Goal: Entertainment & Leisure: Consume media (video, audio)

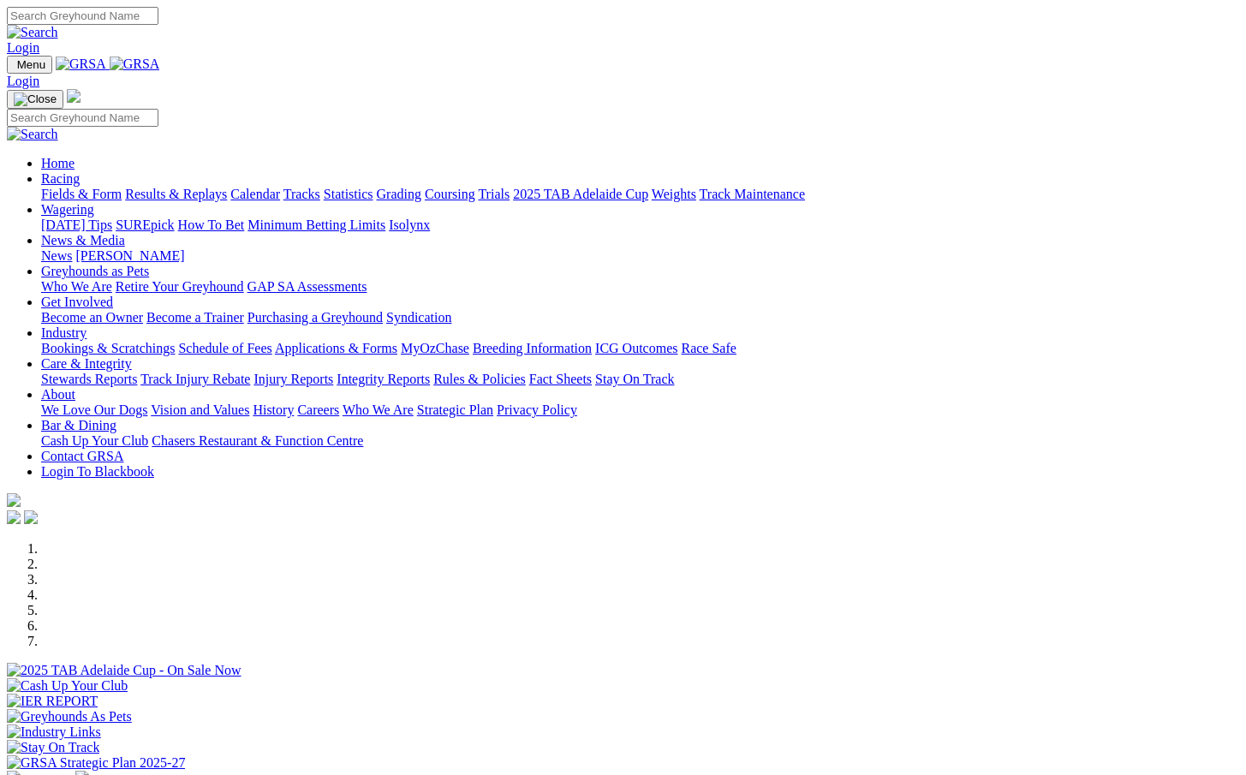
drag, startPoint x: 0, startPoint y: 0, endPoint x: 809, endPoint y: 27, distance: 809.6
click at [158, 25] on input "Search" at bounding box center [83, 16] width 152 height 18
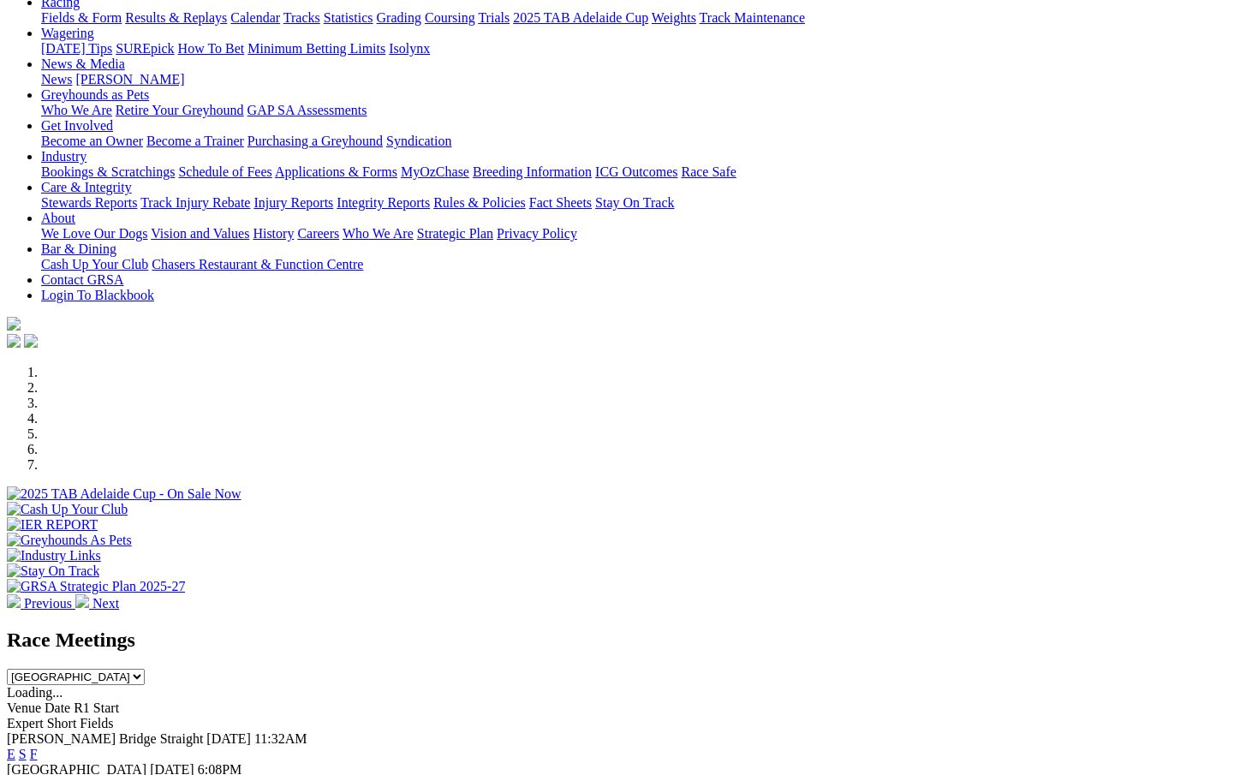
scroll to position [119, 0]
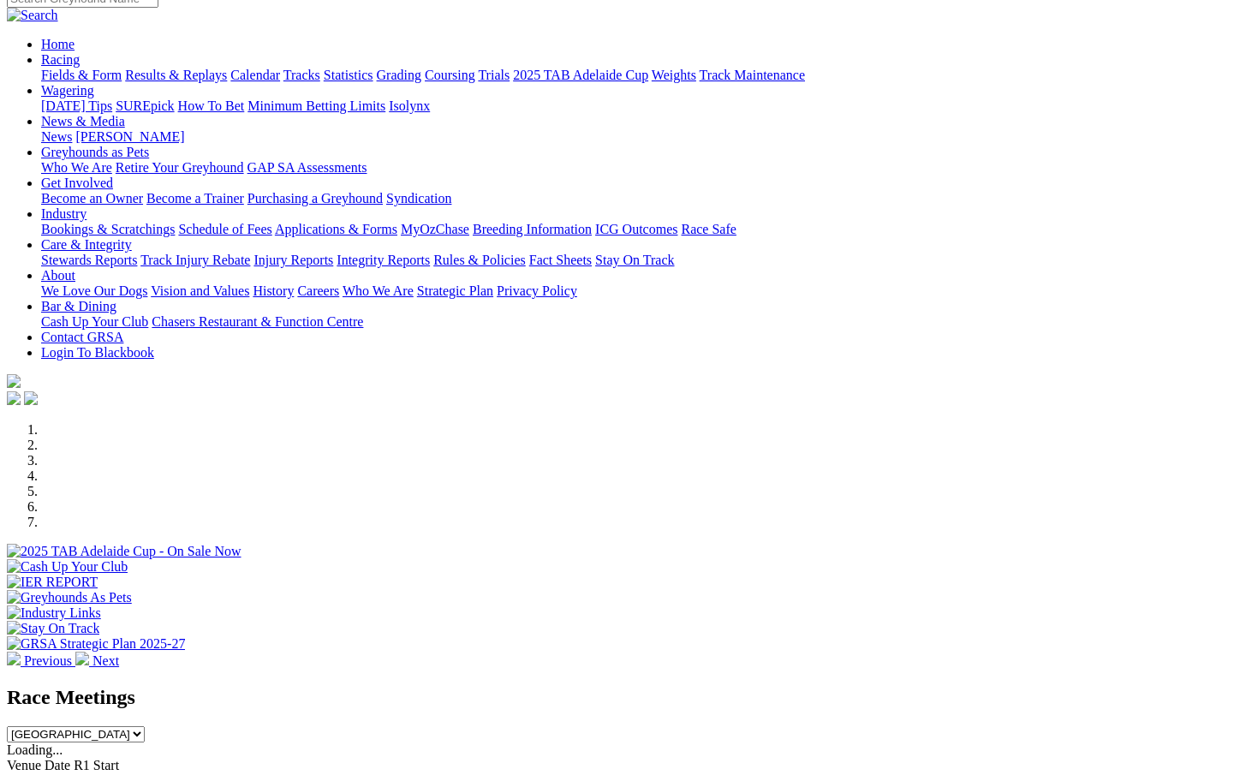
click at [145, 726] on select "South Australia New South Wales Northern Territory Queensland Tasmania Victoria…" at bounding box center [76, 734] width 138 height 16
select select "NSW"
click at [145, 726] on select "South Australia New South Wales Northern Territory Queensland Tasmania Victoria…" at bounding box center [76, 734] width 138 height 16
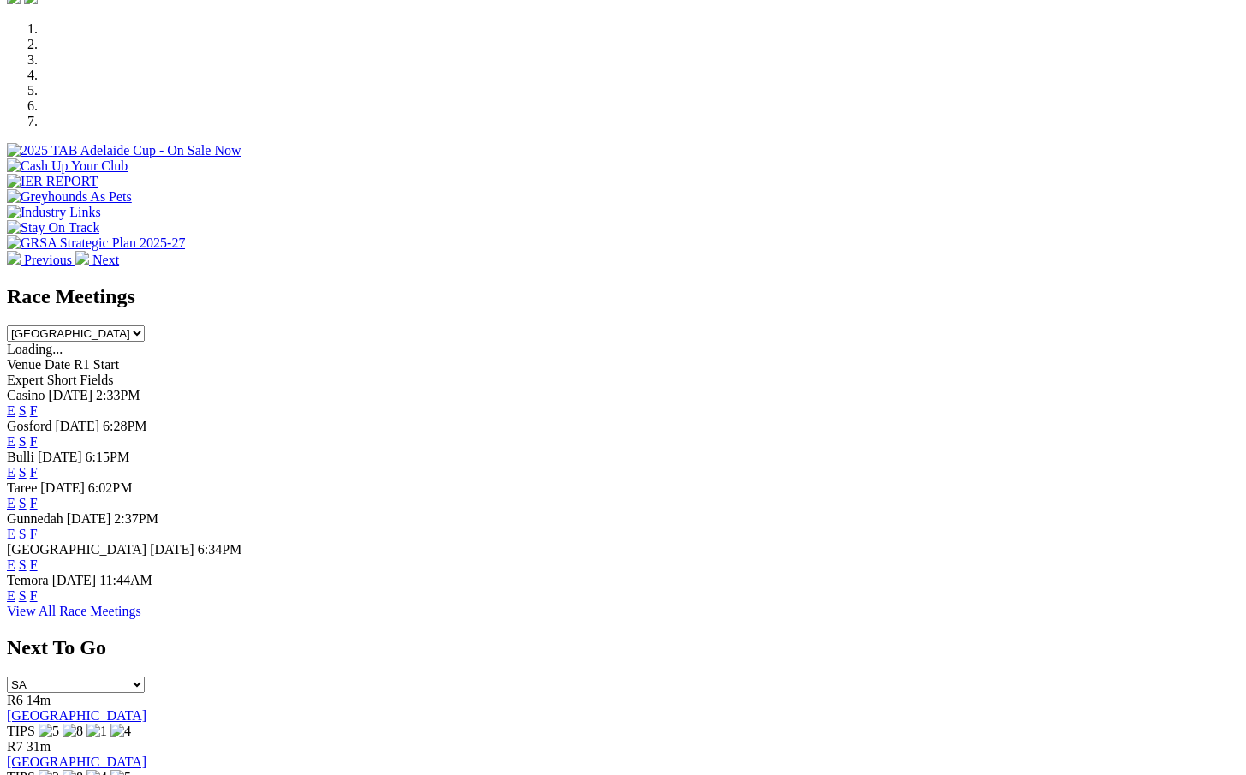
scroll to position [499, 3]
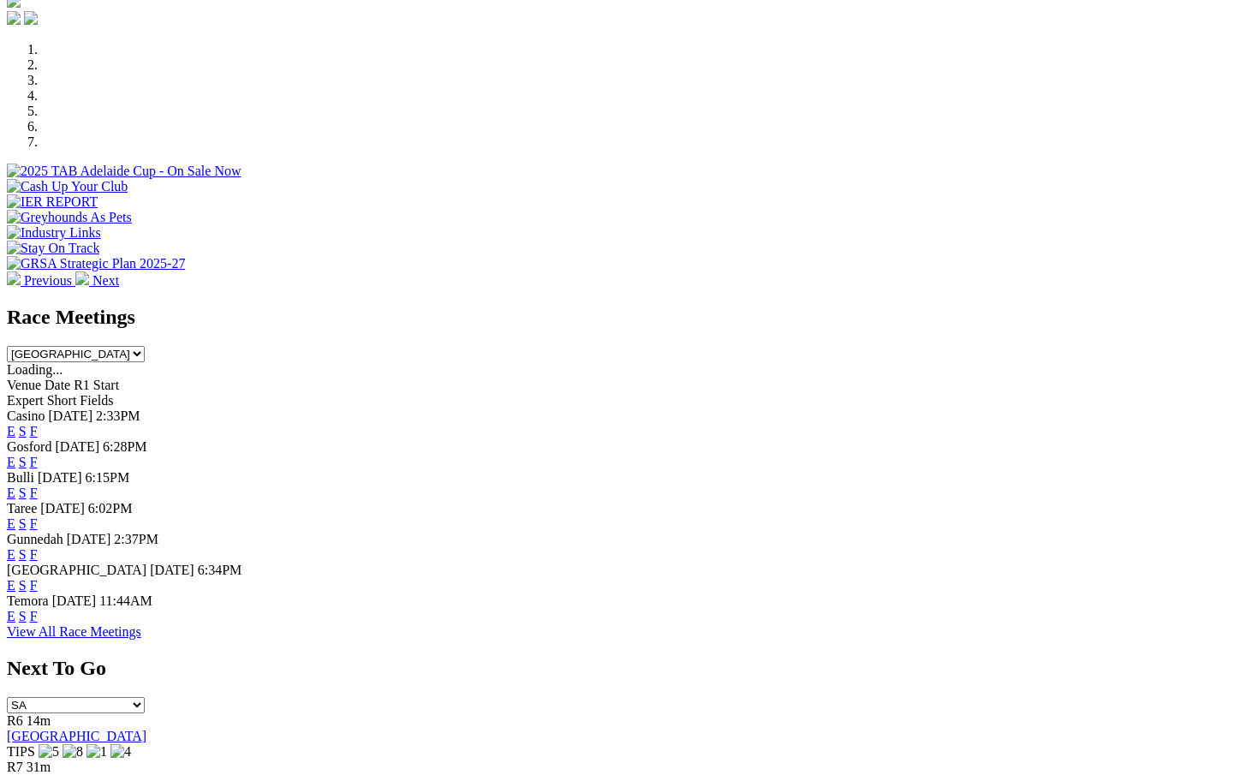
click at [141, 639] on link "View All Race Meetings" at bounding box center [74, 631] width 134 height 15
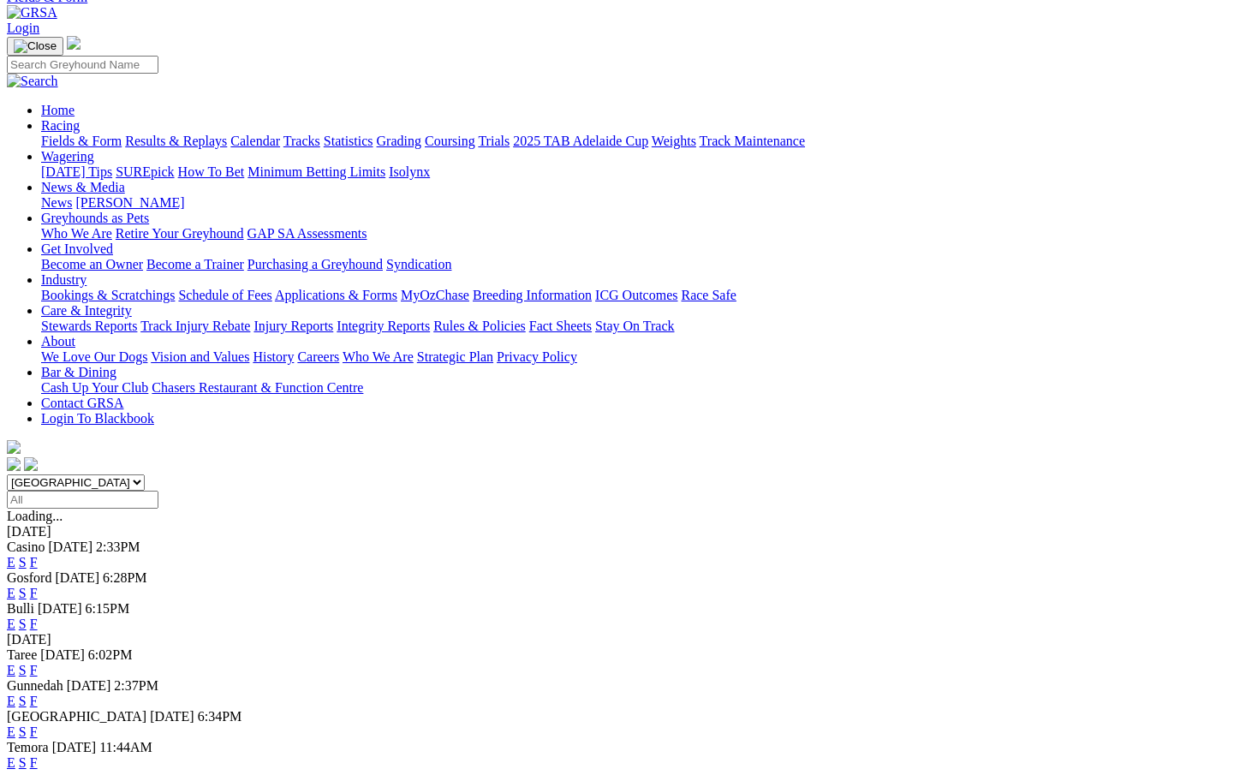
scroll to position [104, 0]
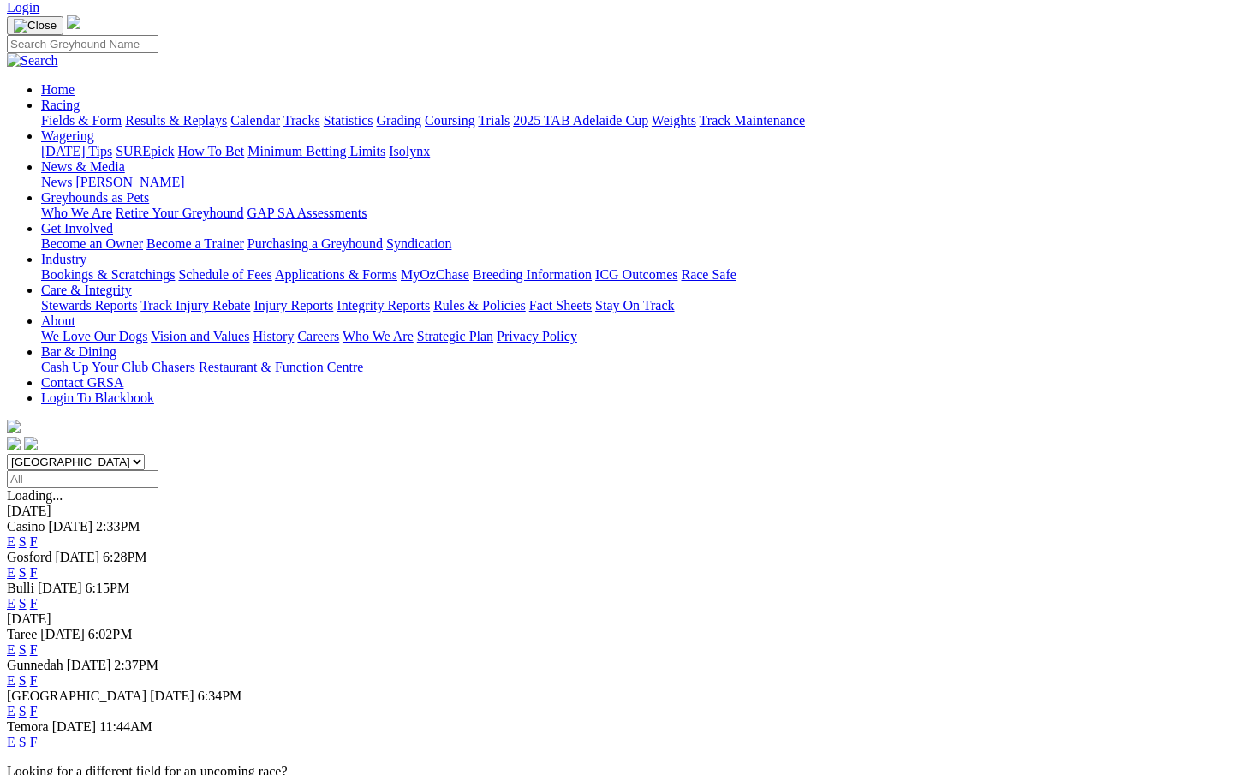
click at [38, 596] on link "F" at bounding box center [34, 603] width 8 height 15
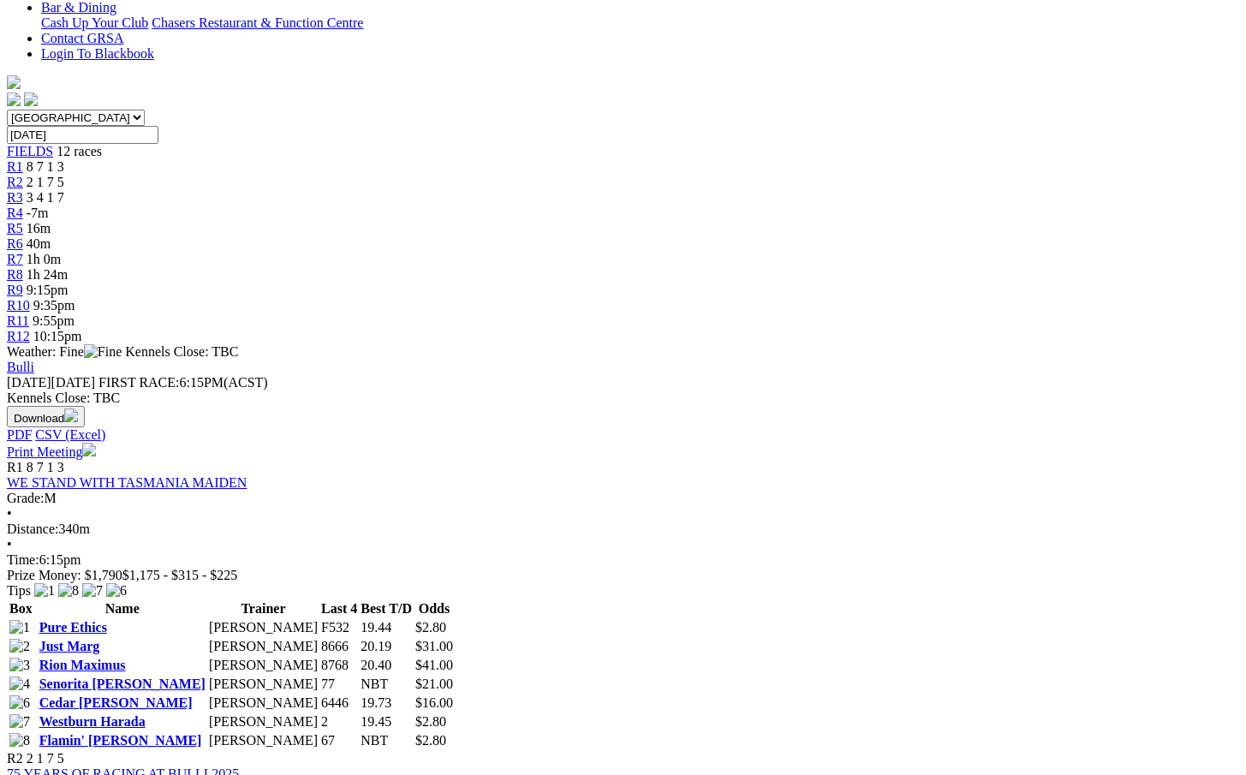
scroll to position [824, 0]
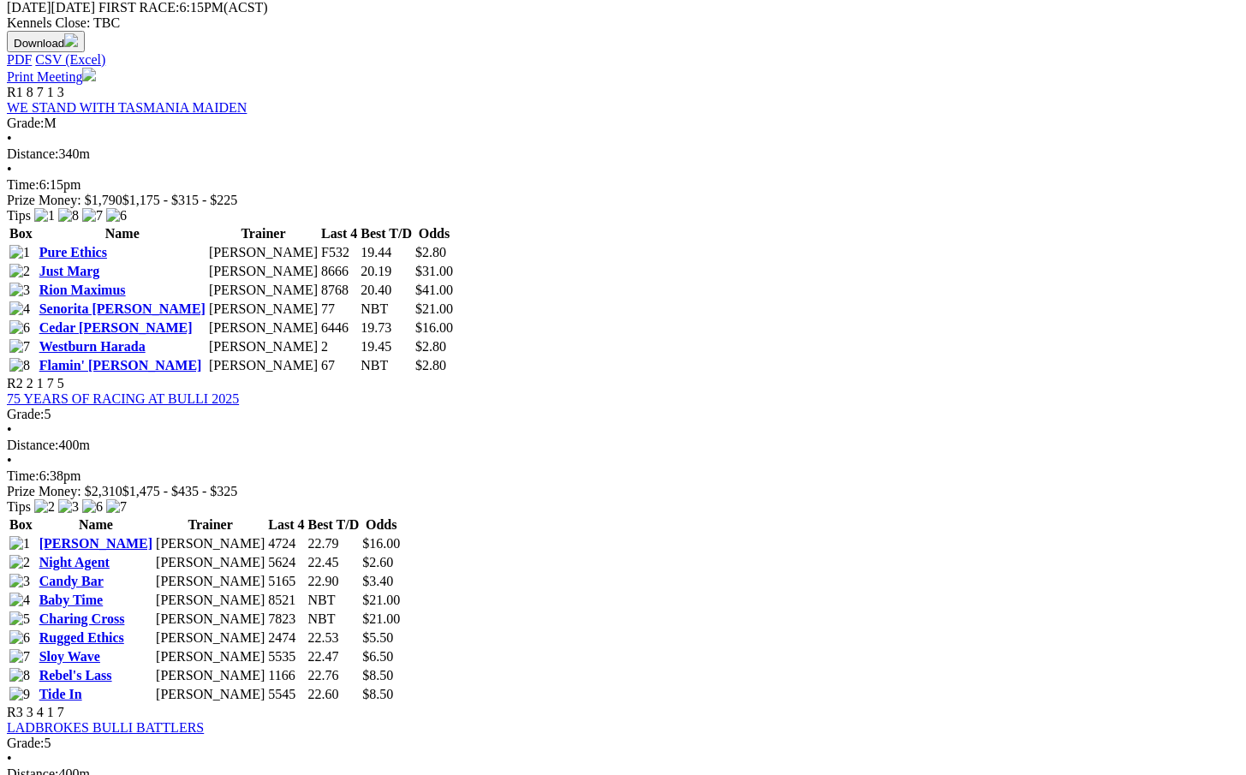
click at [204, 720] on link "LADBROKES BULLI BATTLERS" at bounding box center [105, 727] width 197 height 15
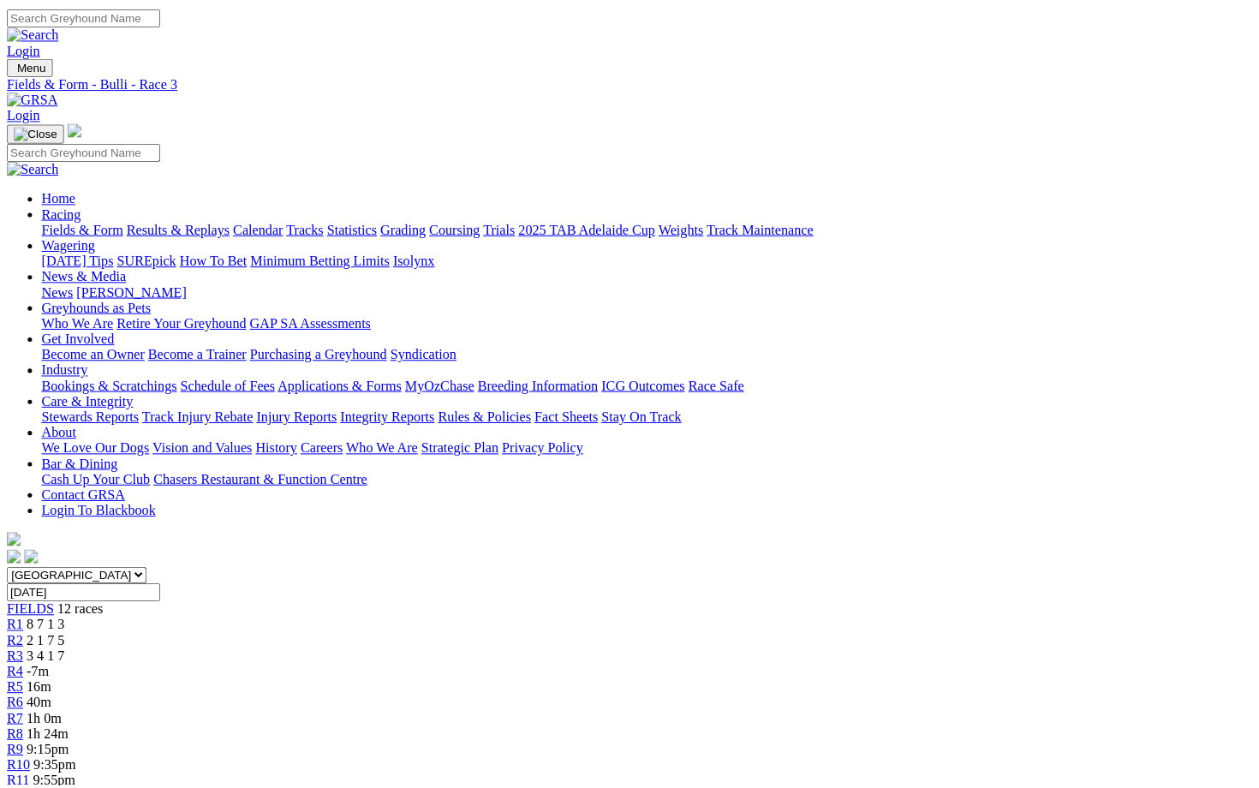
scroll to position [3, 0]
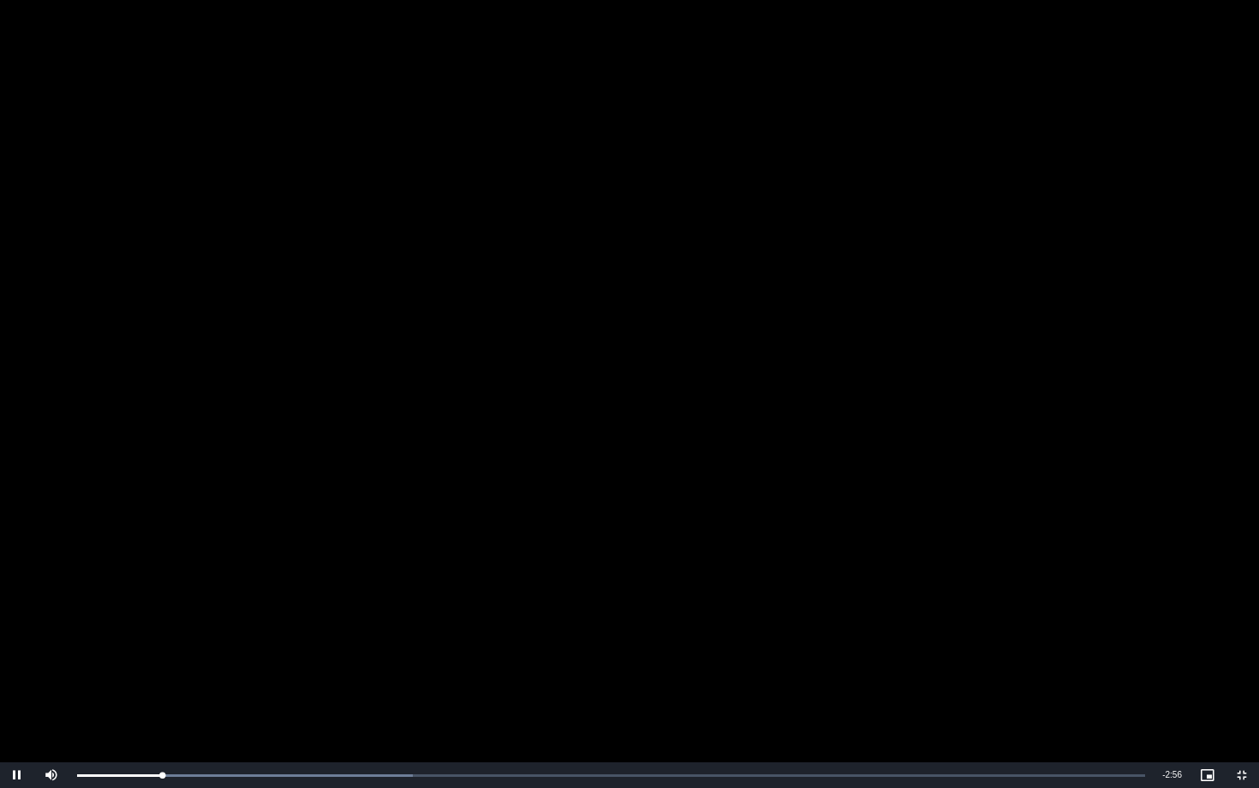
click at [423, 433] on video "To view this video please enable JavaScript, and consider upgrading to a web br…" at bounding box center [629, 394] width 1259 height 788
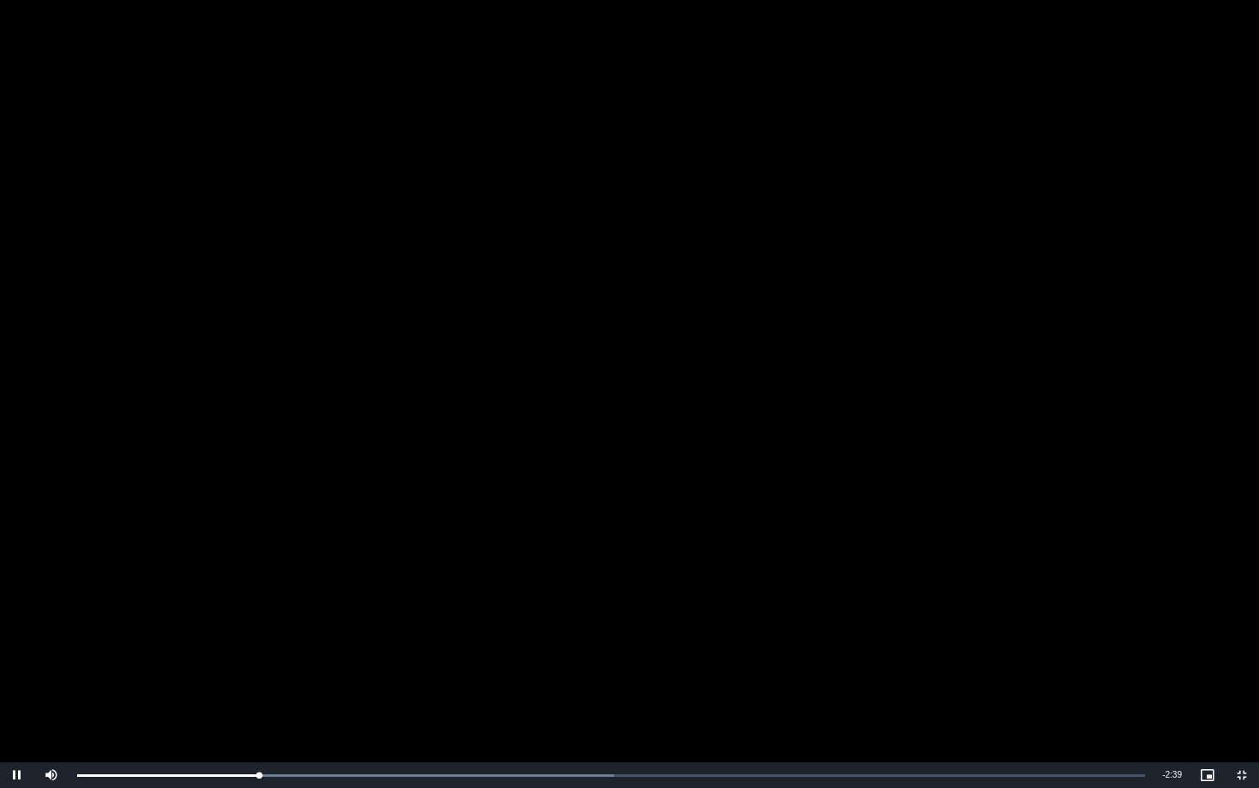
click at [441, 188] on video "To view this video please enable JavaScript, and consider upgrading to a web br…" at bounding box center [629, 394] width 1259 height 788
click at [480, 412] on video "To view this video please enable JavaScript, and consider upgrading to a web br…" at bounding box center [629, 394] width 1259 height 788
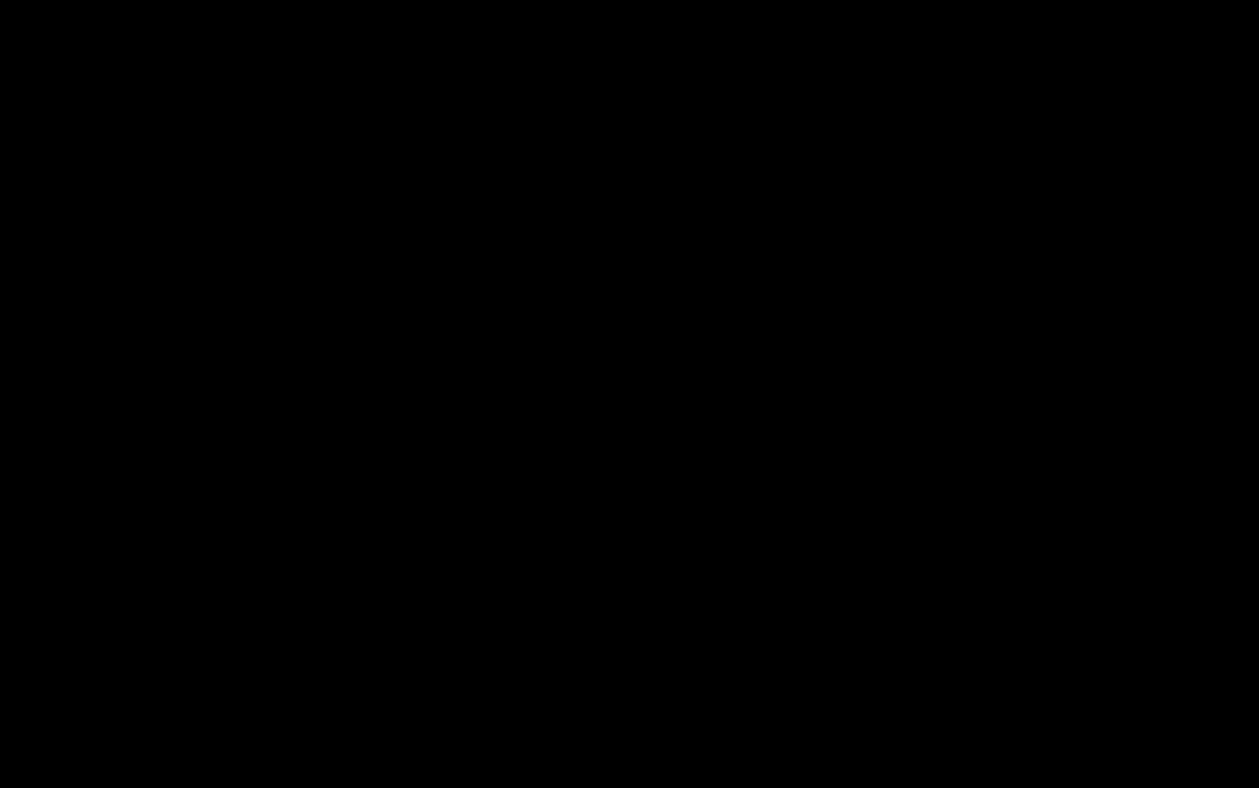
click at [480, 412] on video "To view this video please enable JavaScript, and consider upgrading to a web br…" at bounding box center [629, 394] width 1259 height 788
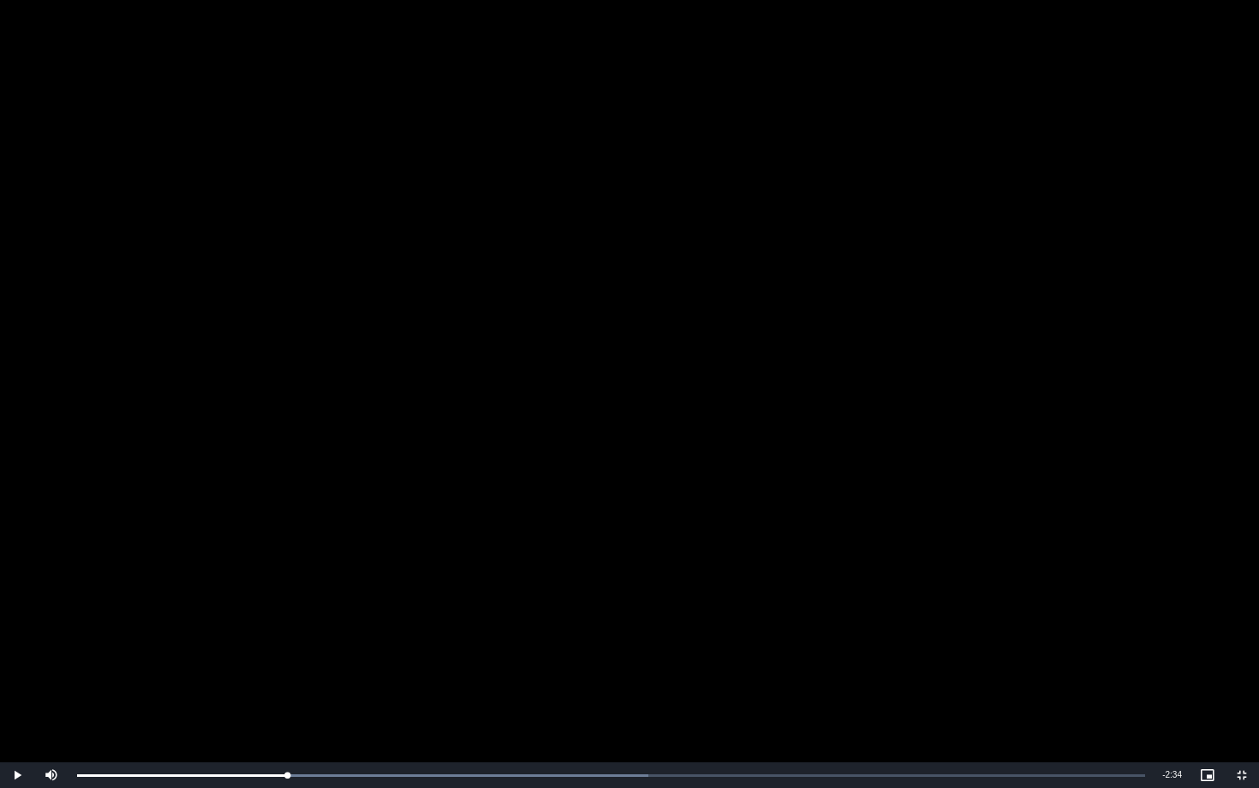
click at [480, 412] on video "To view this video please enable JavaScript, and consider upgrading to a web br…" at bounding box center [629, 394] width 1259 height 788
